Goal: Transaction & Acquisition: Purchase product/service

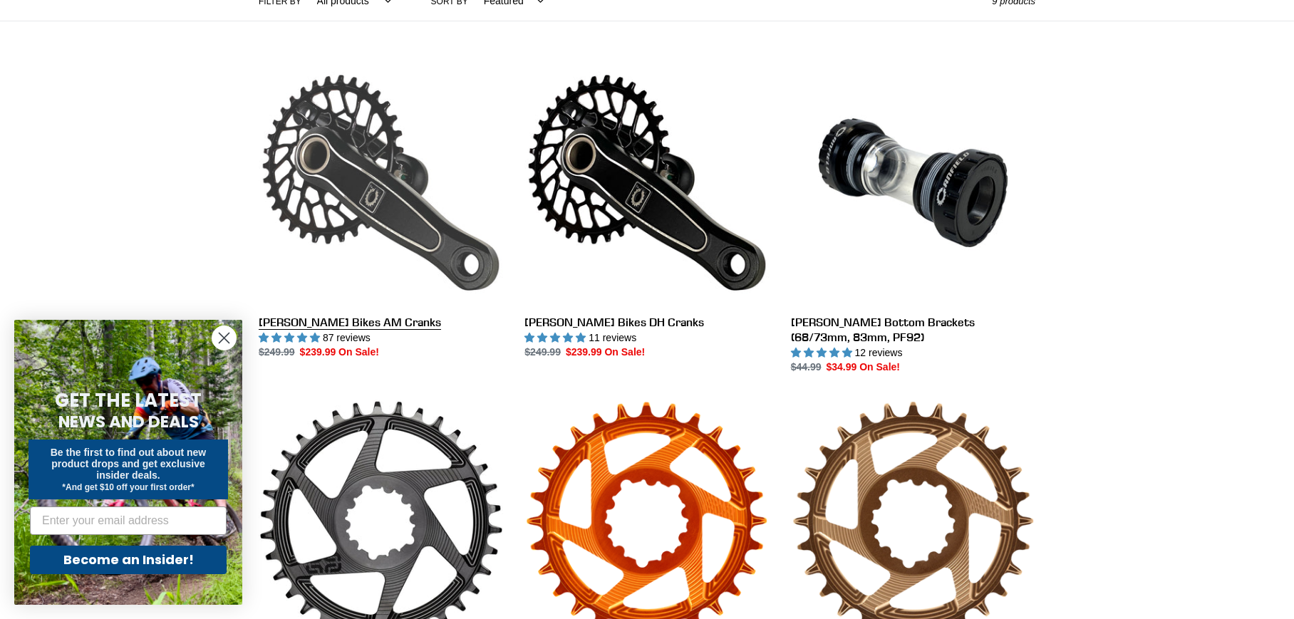
click at [325, 316] on link "[PERSON_NAME] Bikes AM Cranks" at bounding box center [381, 211] width 244 height 300
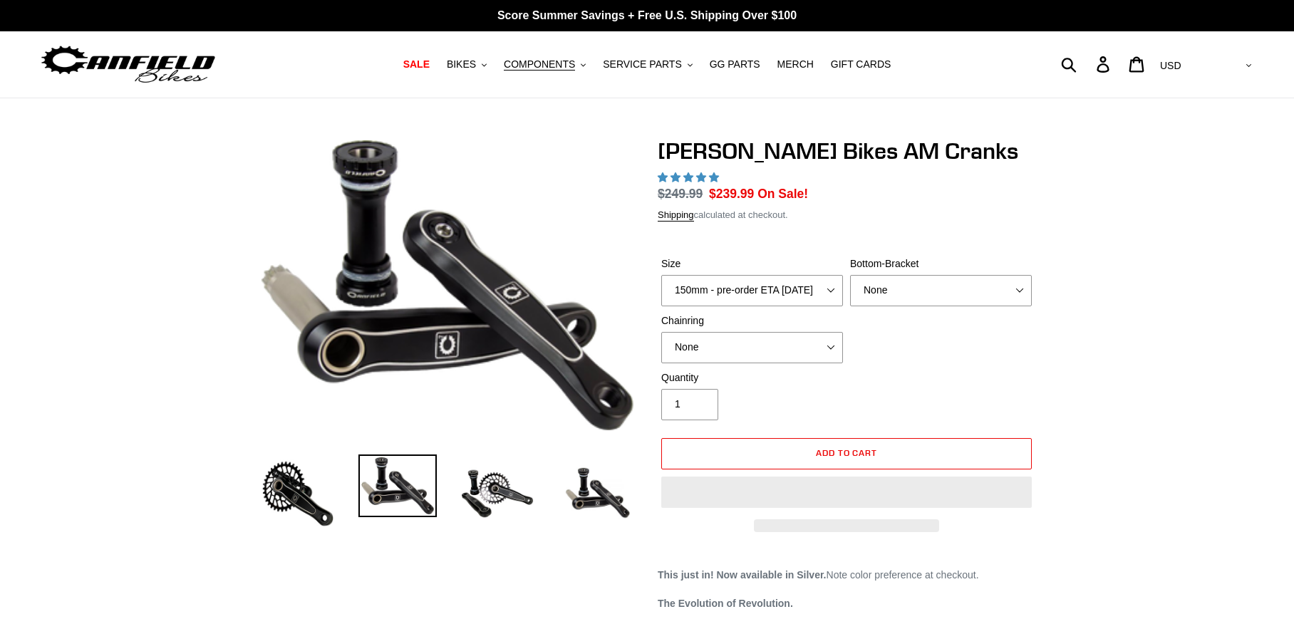
select select "highest-rating"
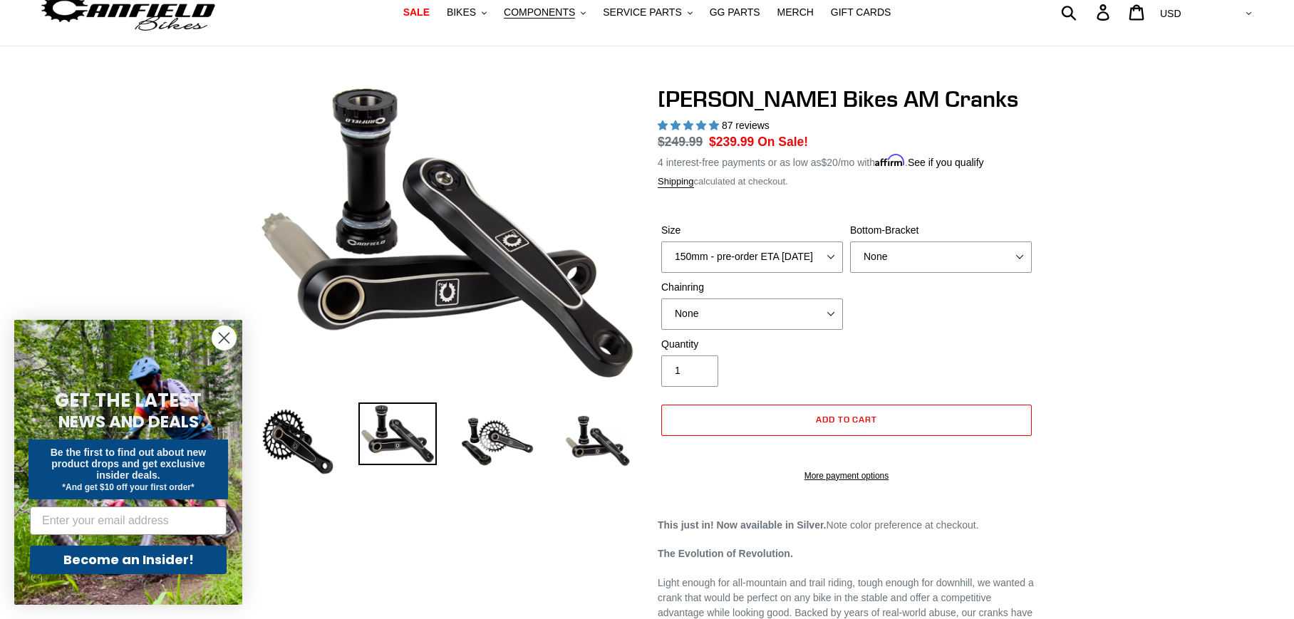
scroll to position [142, 0]
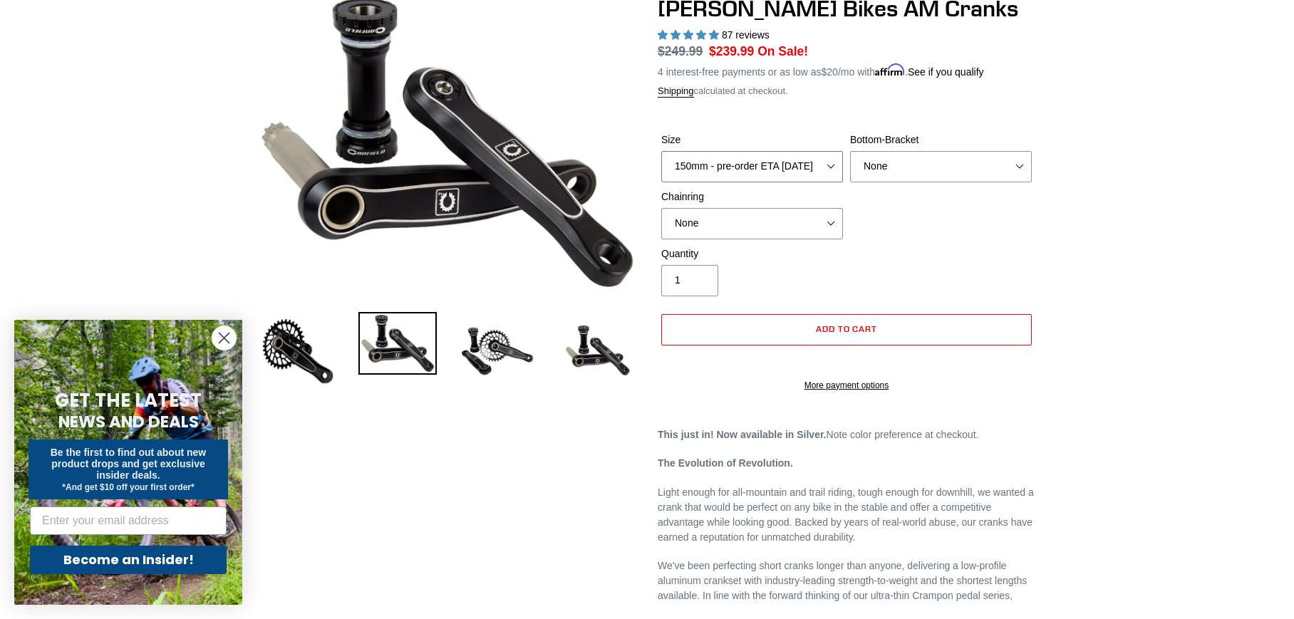
click at [817, 175] on select "150mm - pre-order ETA [DATE] 155mm - pre-order ETA [DATE] 160mm - pre-order ETA…" at bounding box center [752, 166] width 182 height 31
select select "155mm - pre-order ETA [DATE]"
click at [661, 151] on select "150mm - pre-order ETA [DATE] 155mm - pre-order ETA [DATE] 160mm - pre-order ETA…" at bounding box center [752, 166] width 182 height 31
click at [876, 173] on select "None BSA Threaded 68/73mm Press Fit PF92" at bounding box center [941, 166] width 182 height 31
click at [850, 151] on select "None BSA Threaded 68/73mm Press Fit PF92" at bounding box center [941, 166] width 182 height 31
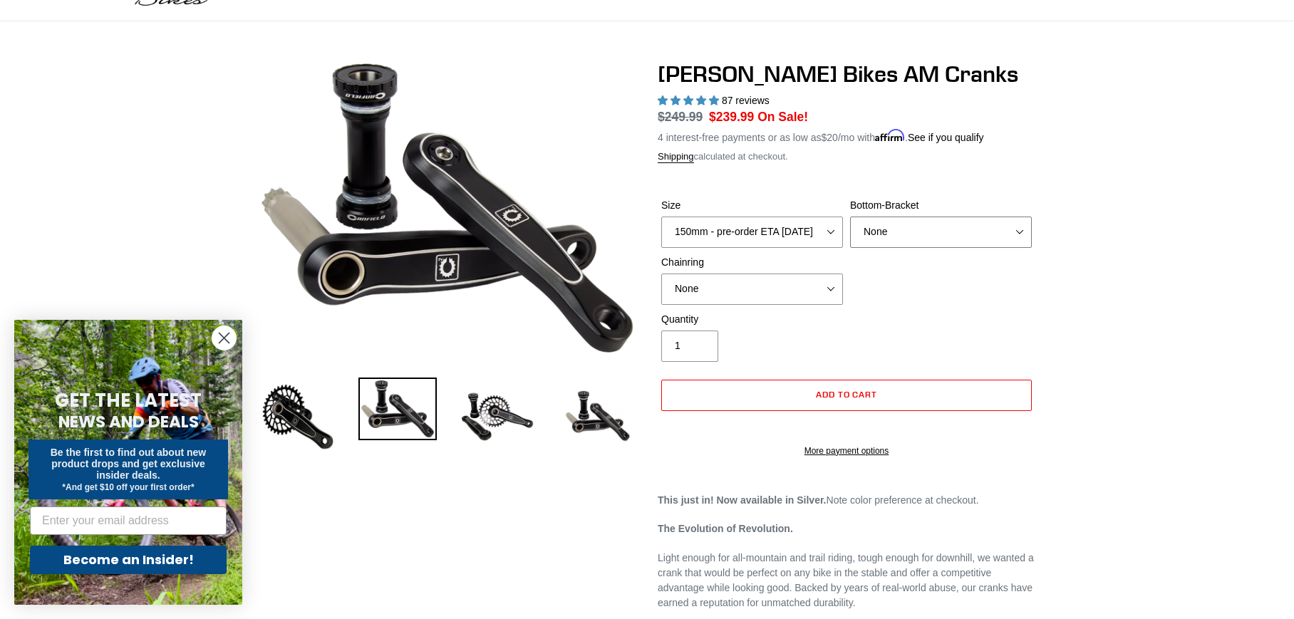
scroll to position [71, 0]
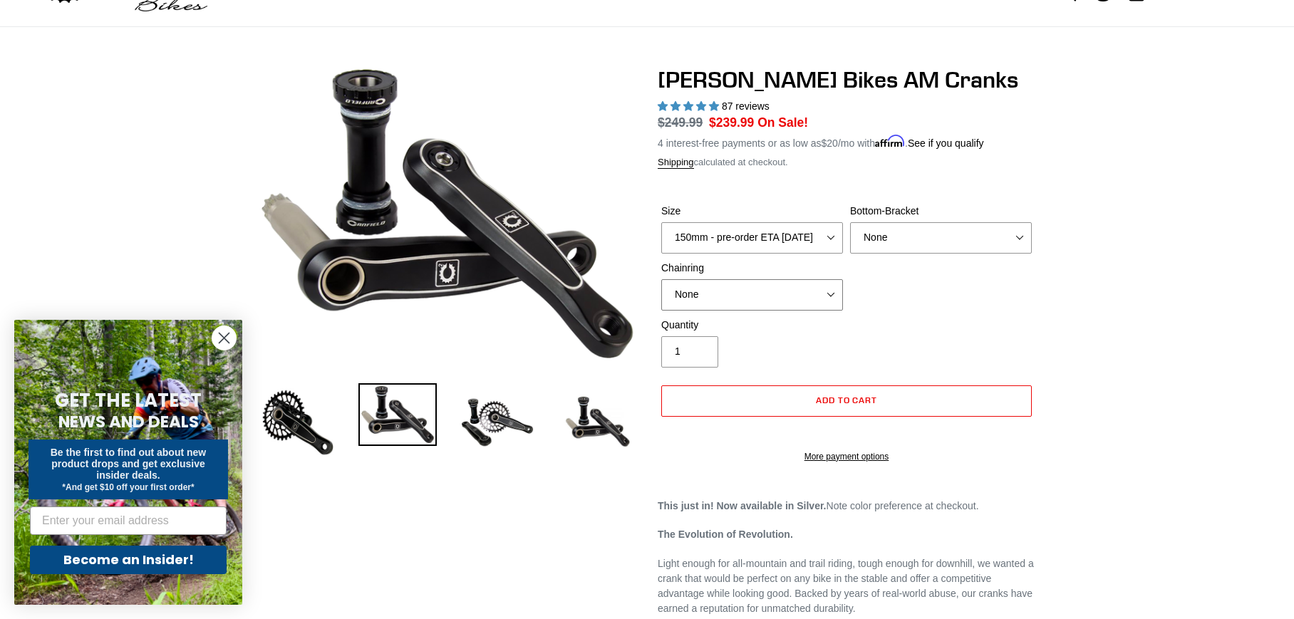
click at [793, 290] on select "None 30t Round (Boost 148) 30t Oval (Boost 148) 32t Round (Boost 148) 32t Oval …" at bounding box center [752, 294] width 182 height 31
select select "30t Round (Boost 148)"
click at [661, 279] on select "None 30t Round (Boost 148) 30t Oval (Boost 148) 32t Round (Boost 148) 32t Oval …" at bounding box center [752, 294] width 182 height 31
click at [925, 242] on select "None BSA Threaded 68/73mm Press Fit PF92" at bounding box center [941, 237] width 182 height 31
select select "BSA Threaded 68/73mm"
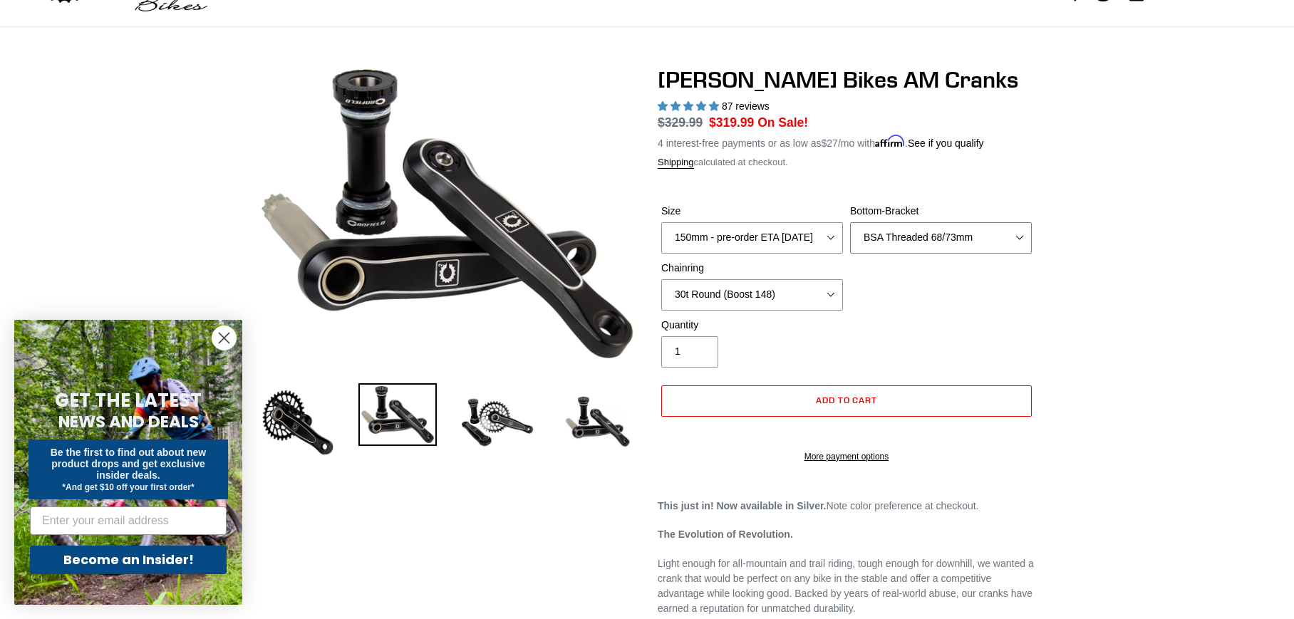
click at [850, 222] on select "None BSA Threaded 68/73mm Press Fit PF92" at bounding box center [941, 237] width 182 height 31
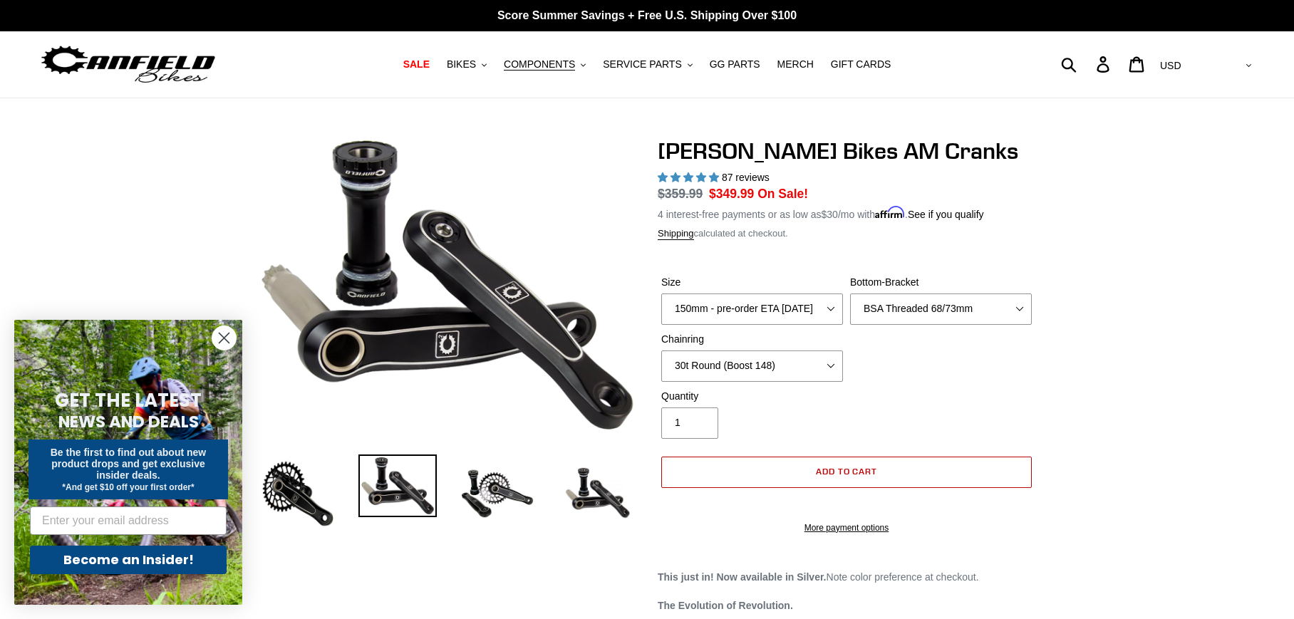
click at [735, 462] on button "Add to cart" at bounding box center [846, 472] width 370 height 31
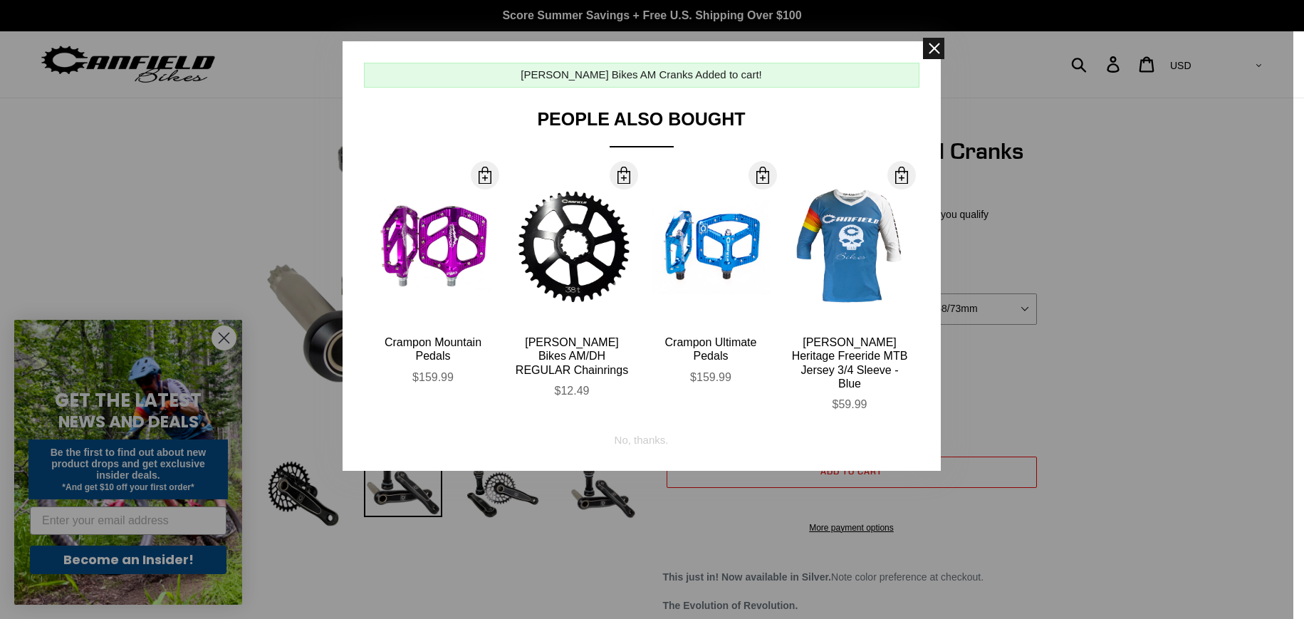
click at [931, 51] on span at bounding box center [933, 48] width 21 height 21
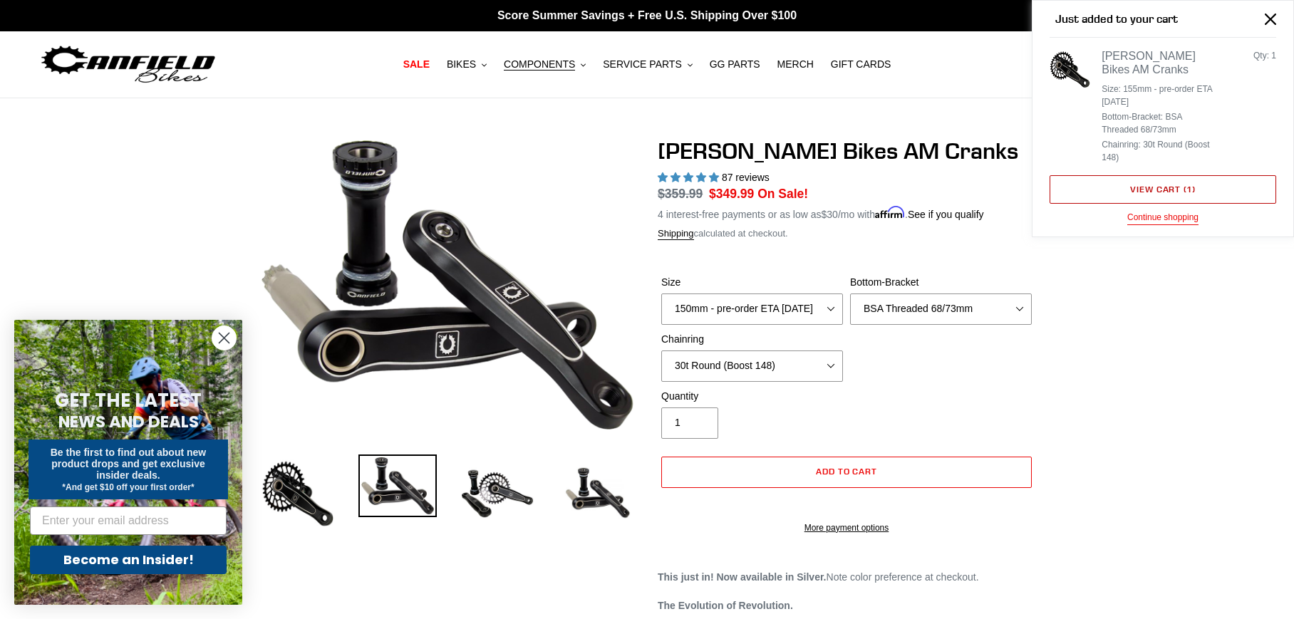
click at [1070, 185] on link "View cart ( 1 )" at bounding box center [1162, 189] width 227 height 28
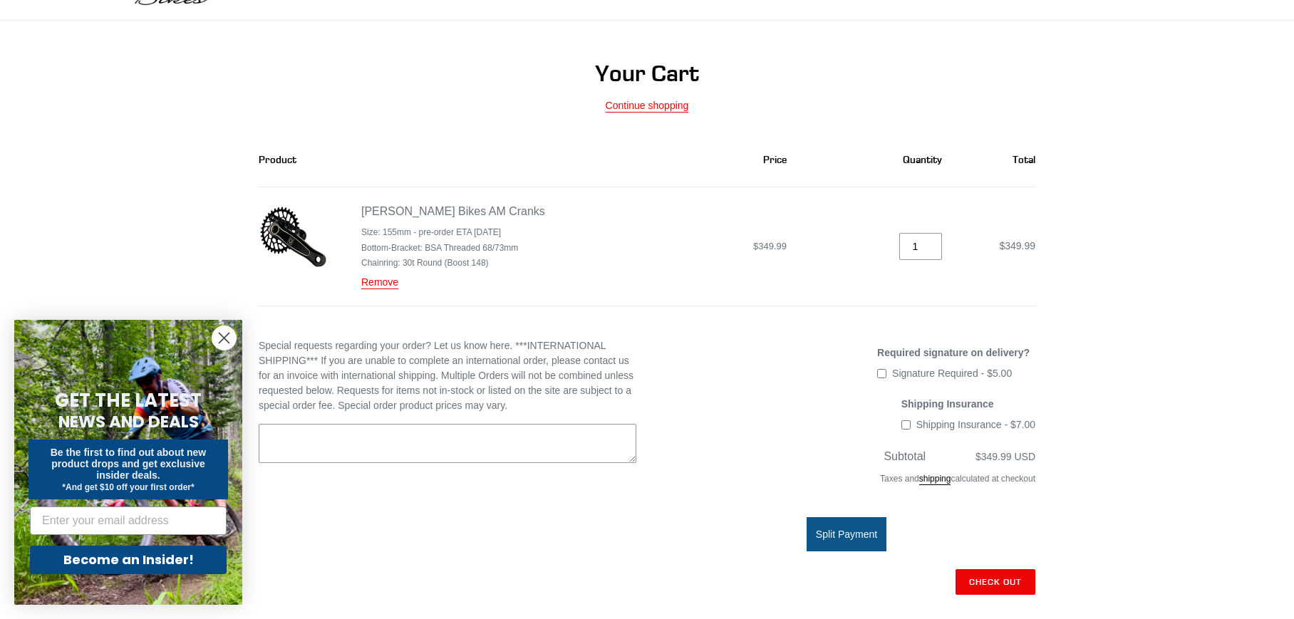
scroll to position [142, 0]
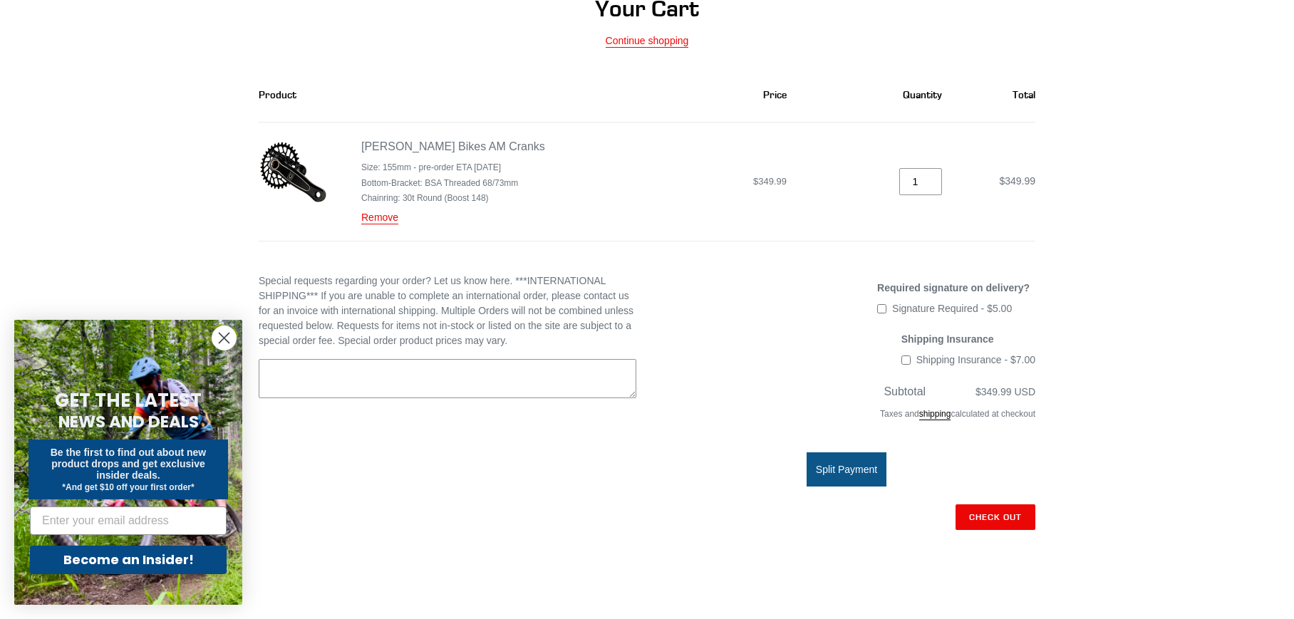
click at [909, 364] on input "Shipping Insurance - $7.00" at bounding box center [905, 359] width 9 height 9
checkbox input "true"
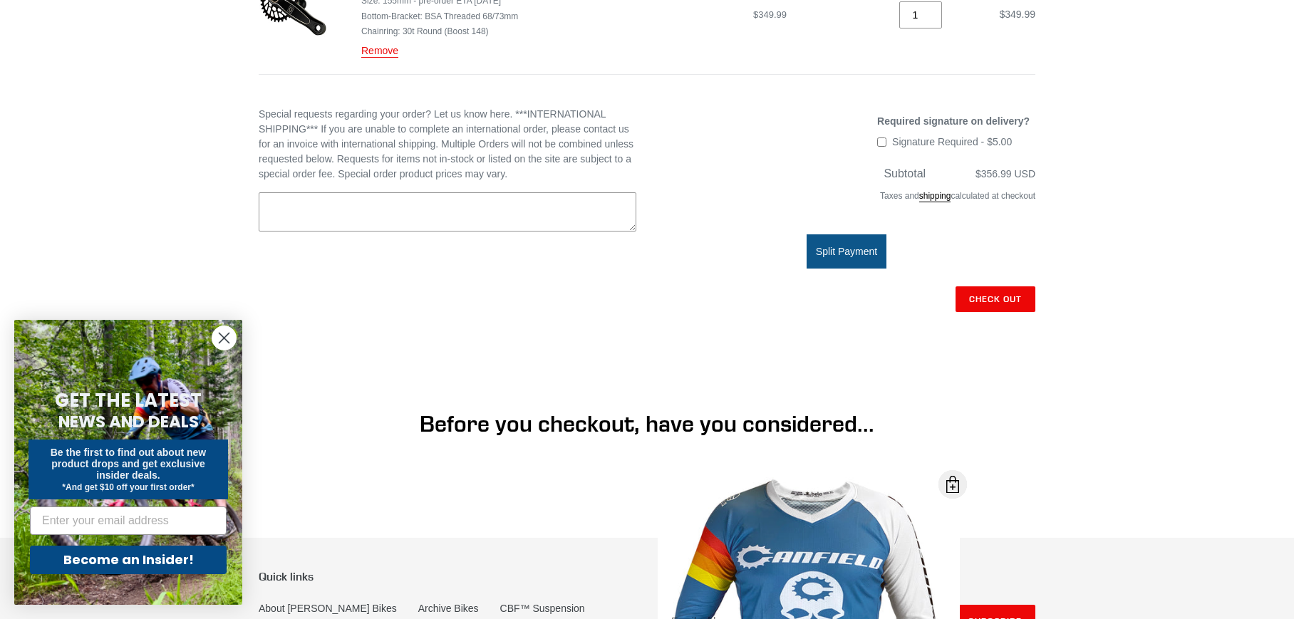
scroll to position [428, 0]
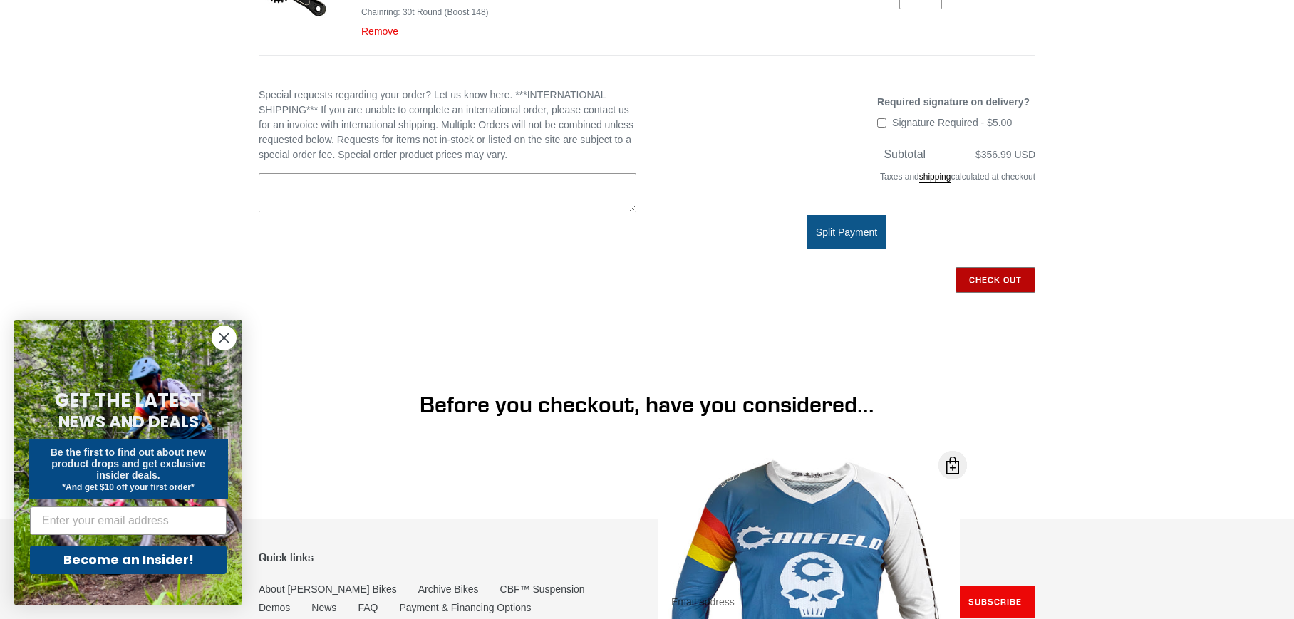
click at [980, 274] on input "Check out" at bounding box center [995, 280] width 80 height 26
